Goal: Navigation & Orientation: Understand site structure

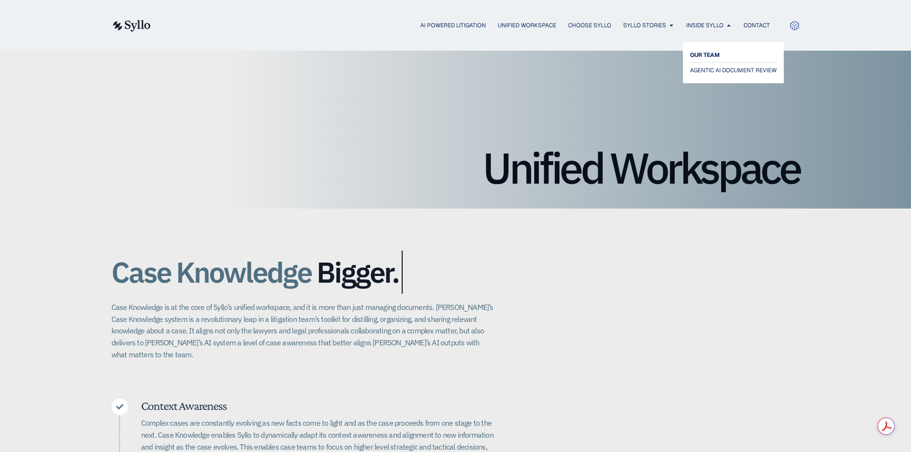
click at [712, 59] on span "OUR TEAM" at bounding box center [705, 54] width 30 height 11
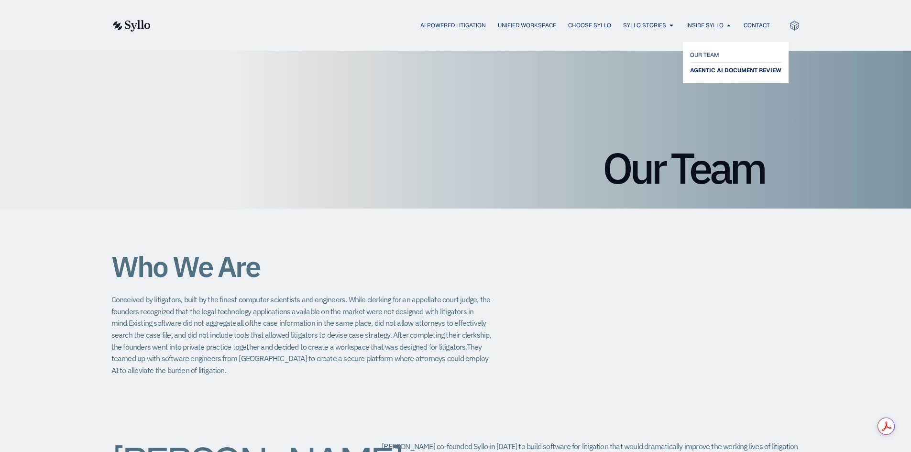
click at [734, 72] on span "AGENTIC AI DOCUMENT REVIEW" at bounding box center [735, 70] width 91 height 11
